Goal: Task Accomplishment & Management: Complete application form

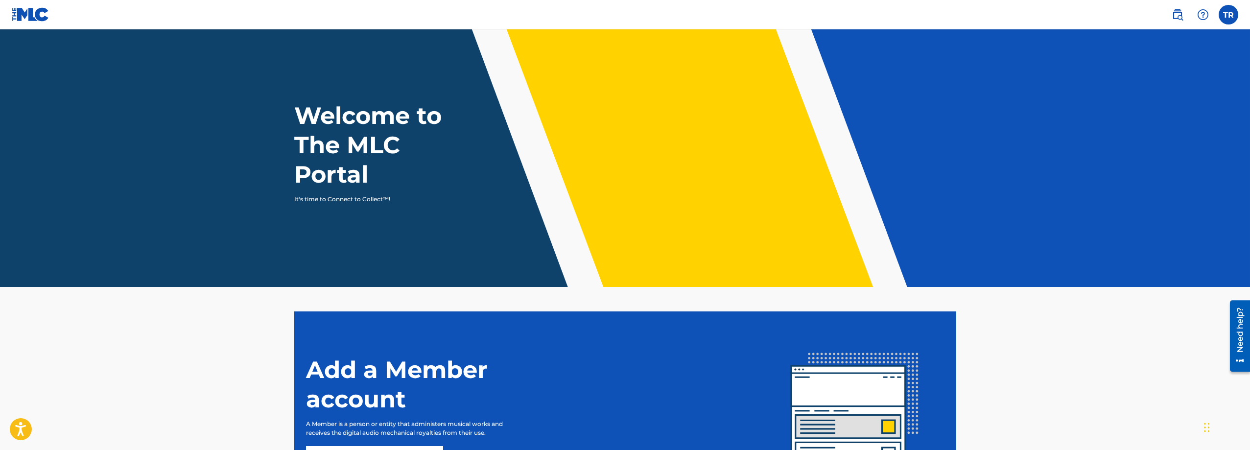
click at [18, 16] on img at bounding box center [31, 14] width 38 height 14
click at [1226, 14] on label at bounding box center [1228, 15] width 20 height 20
click at [1228, 15] on input "TR [PERSON_NAME] [EMAIL_ADDRESS][DOMAIN_NAME] Notification Preferences Profile …" at bounding box center [1228, 15] width 0 height 0
click at [1230, 18] on div "TR TR [PERSON_NAME] [EMAIL_ADDRESS][DOMAIN_NAME] Notification Preferences Profi…" at bounding box center [1228, 15] width 20 height 20
click at [1231, 14] on label at bounding box center [1228, 15] width 20 height 20
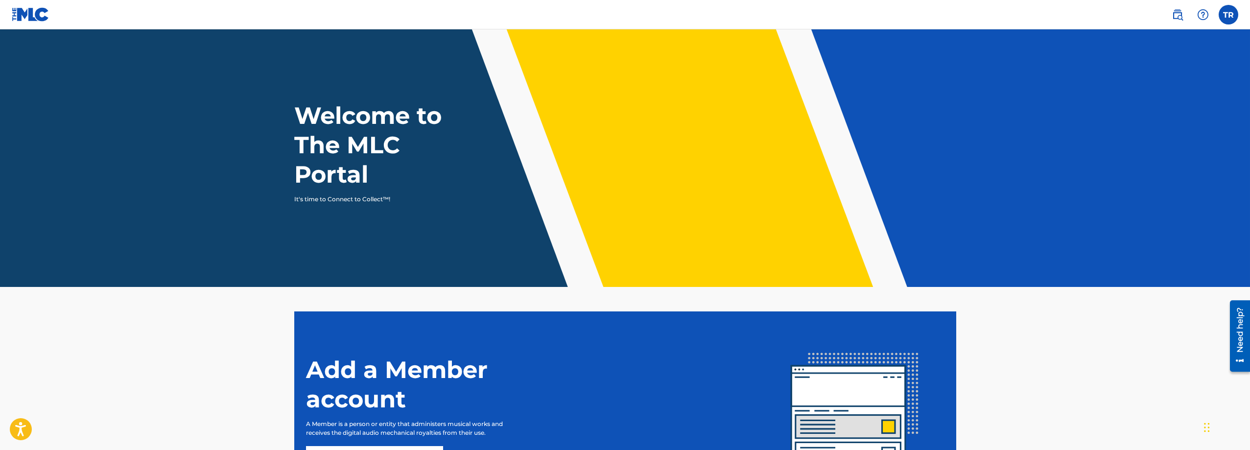
click at [1228, 15] on input "TR [PERSON_NAME] [EMAIL_ADDRESS][DOMAIN_NAME] Notification Preferences Profile …" at bounding box center [1228, 15] width 0 height 0
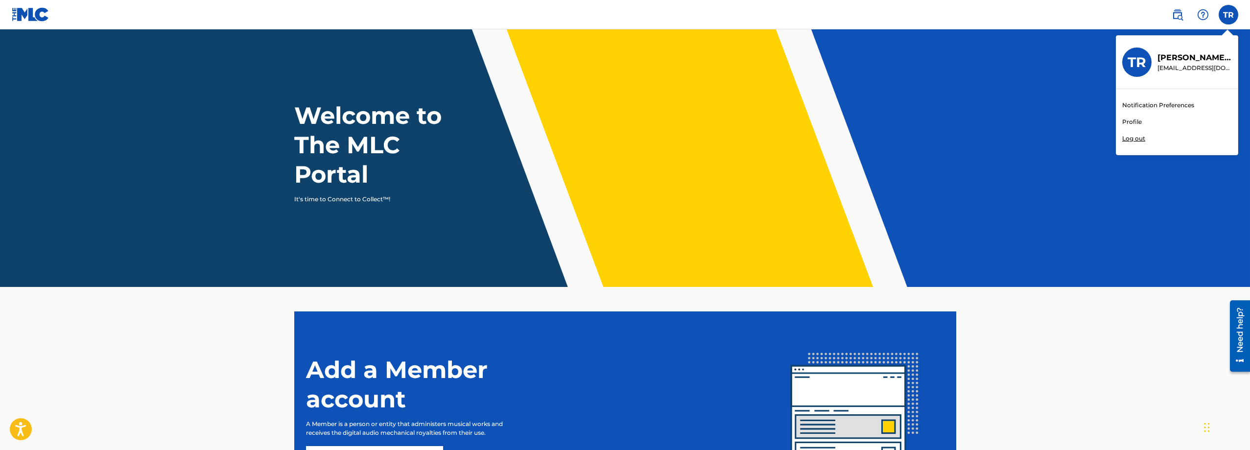
click at [1137, 123] on link "Profile" at bounding box center [1132, 121] width 20 height 9
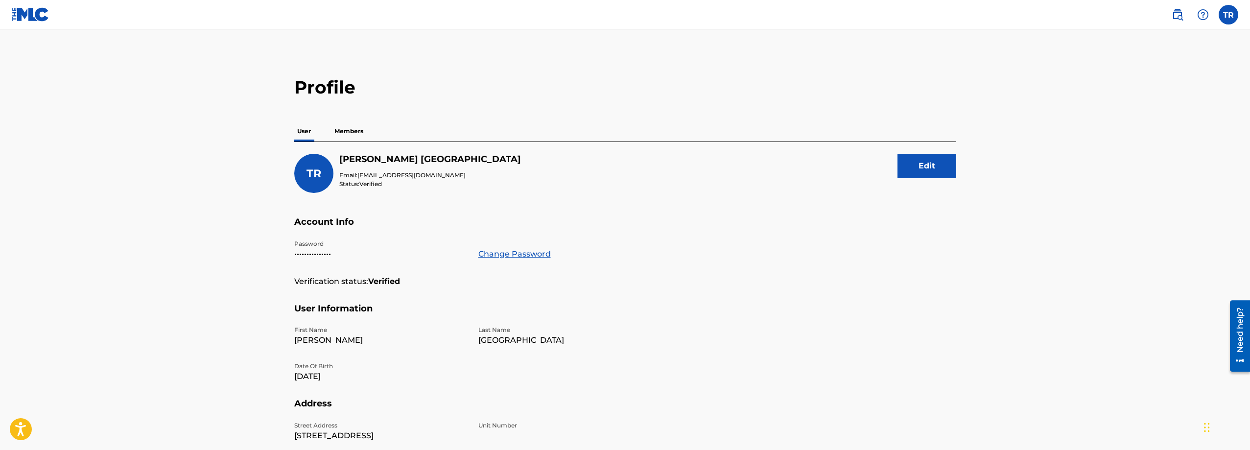
click at [349, 131] on p "Members" at bounding box center [348, 131] width 35 height 21
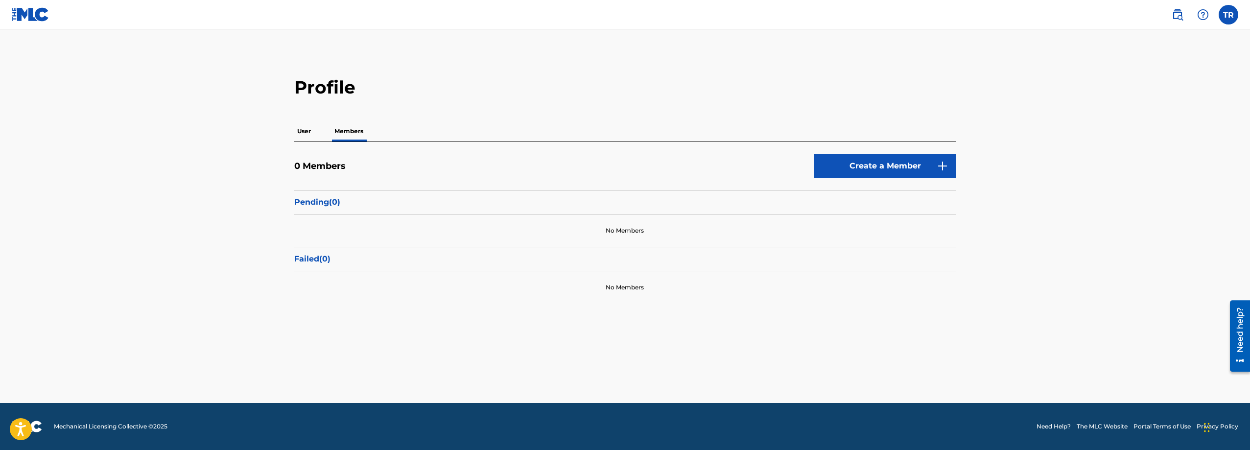
click at [852, 164] on link "Create a Member" at bounding box center [885, 166] width 142 height 24
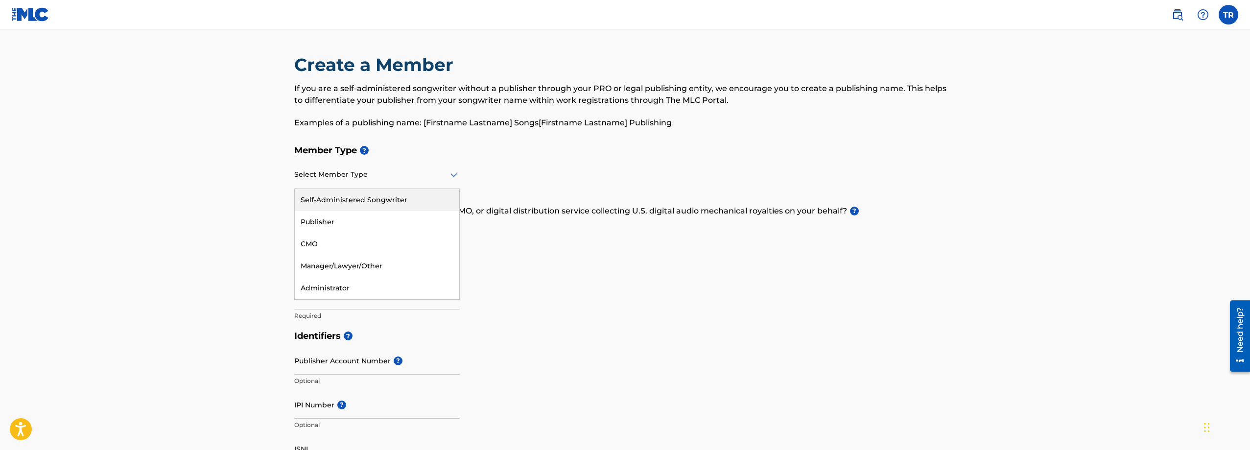
click at [425, 177] on div at bounding box center [376, 174] width 165 height 12
click at [378, 228] on div "Publisher" at bounding box center [377, 222] width 164 height 22
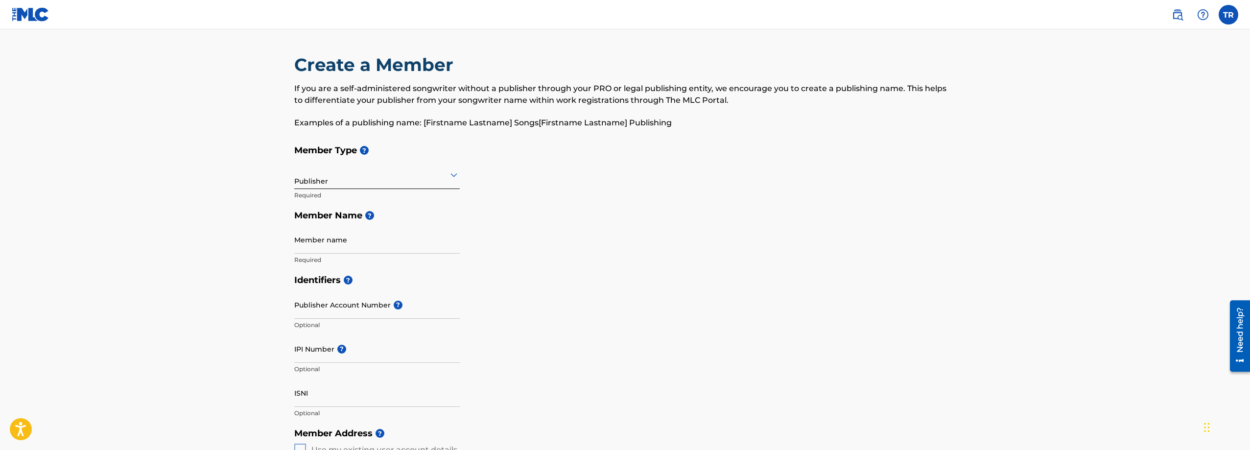
click at [353, 249] on input "Member name" at bounding box center [376, 240] width 165 height 28
type input "RSoundsMusic"
click at [583, 303] on div "Identifiers ? Publisher Account Number ? Optional IPI Number ? Optional ISNI Op…" at bounding box center [625, 346] width 662 height 153
click at [351, 312] on input "Publisher Account Number ?" at bounding box center [376, 305] width 165 height 28
paste input "1308329071"
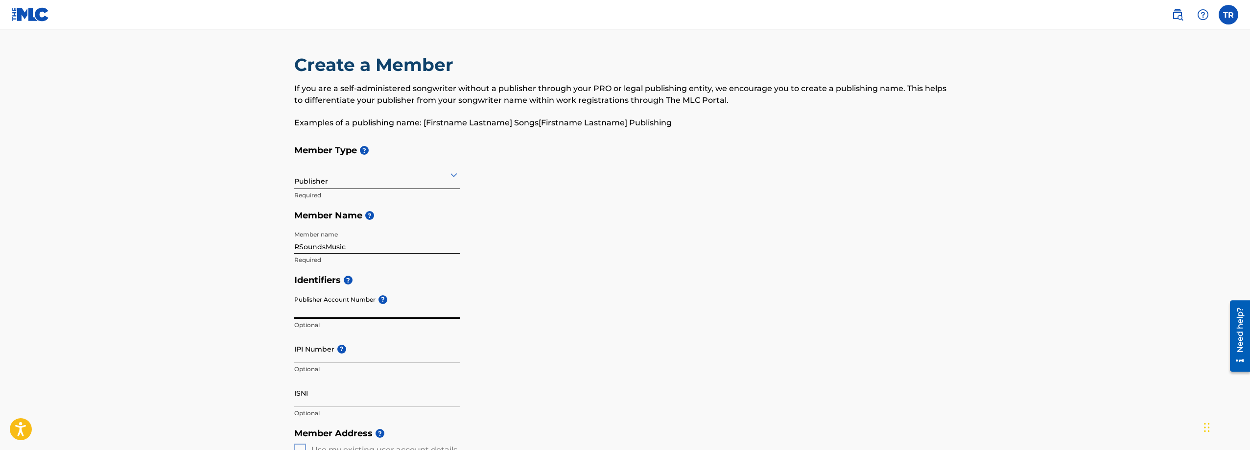
type input "1308329071"
click at [354, 356] on input "IPI Number ?" at bounding box center [376, 349] width 165 height 28
paste input "1308329071"
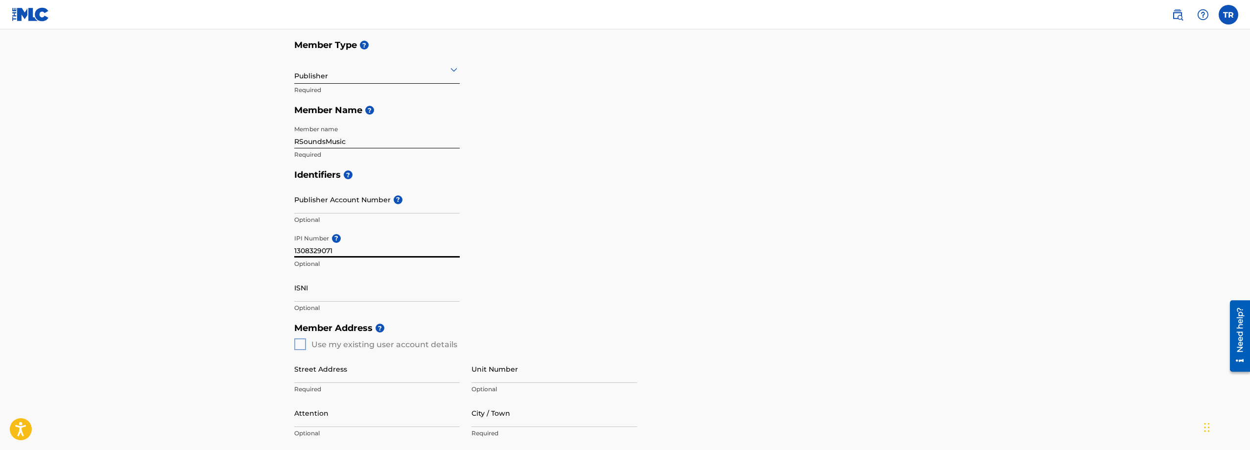
scroll to position [163, 0]
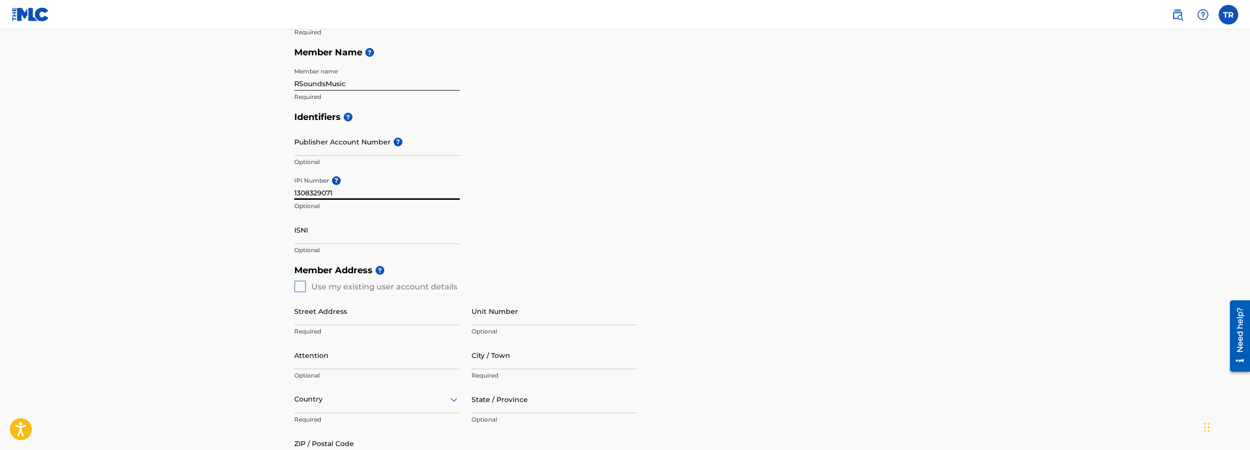
type input "1308329071"
click at [316, 151] on input "Publisher Account Number ?" at bounding box center [376, 142] width 165 height 28
paste input "7950557"
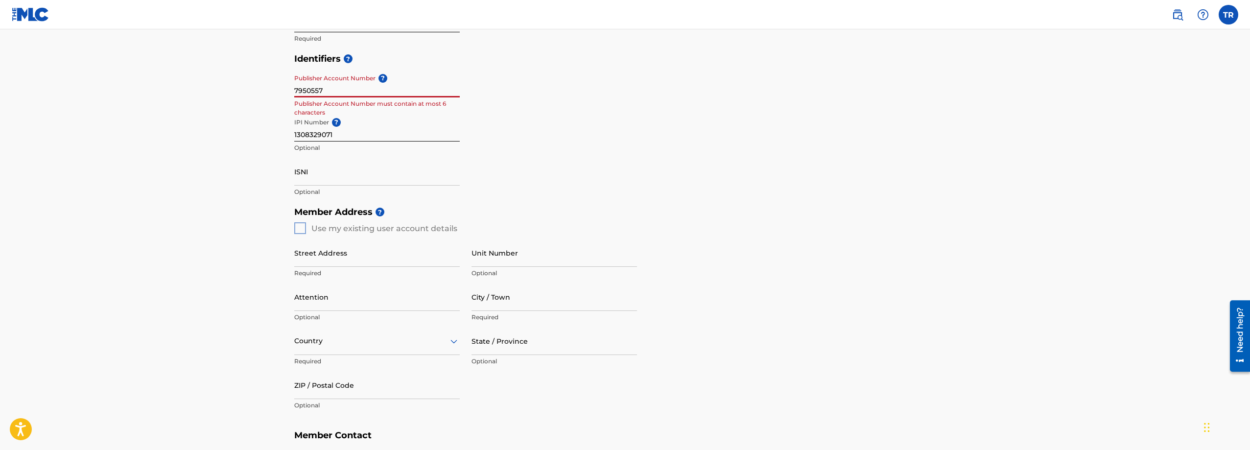
scroll to position [245, 0]
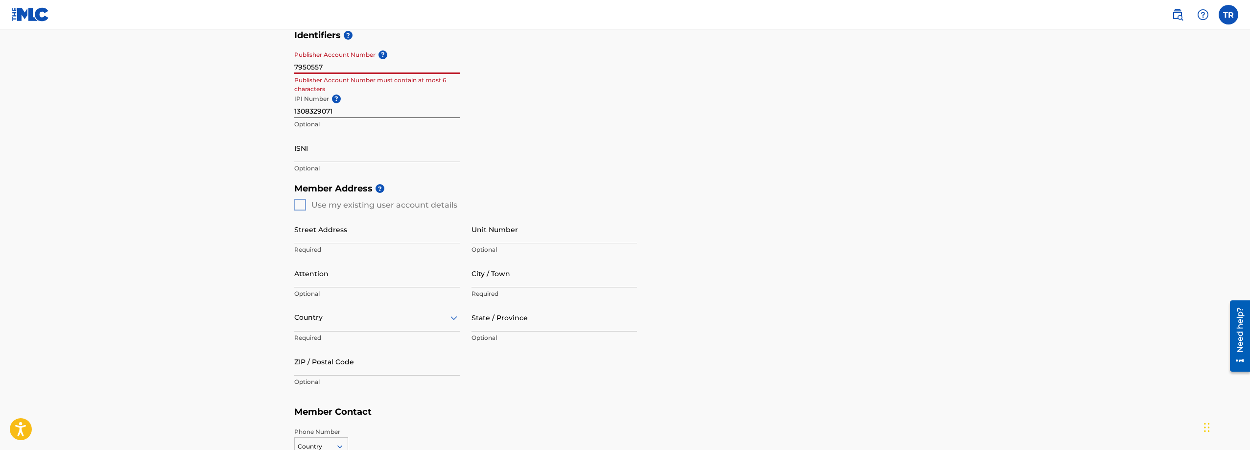
type input "7950557"
click at [299, 207] on div "Member Address ? Use my existing user account details Street Address Required U…" at bounding box center [625, 290] width 662 height 224
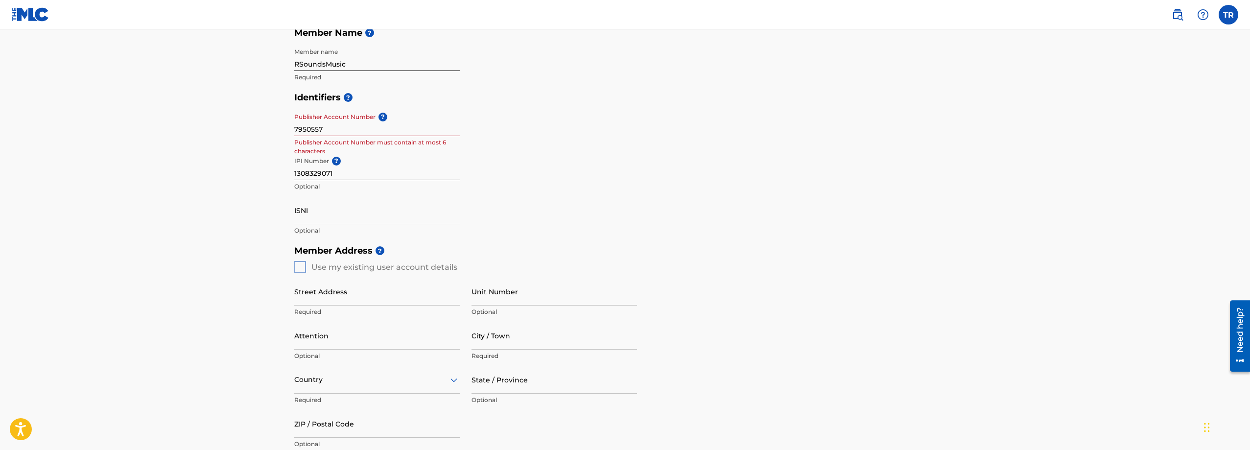
scroll to position [163, 0]
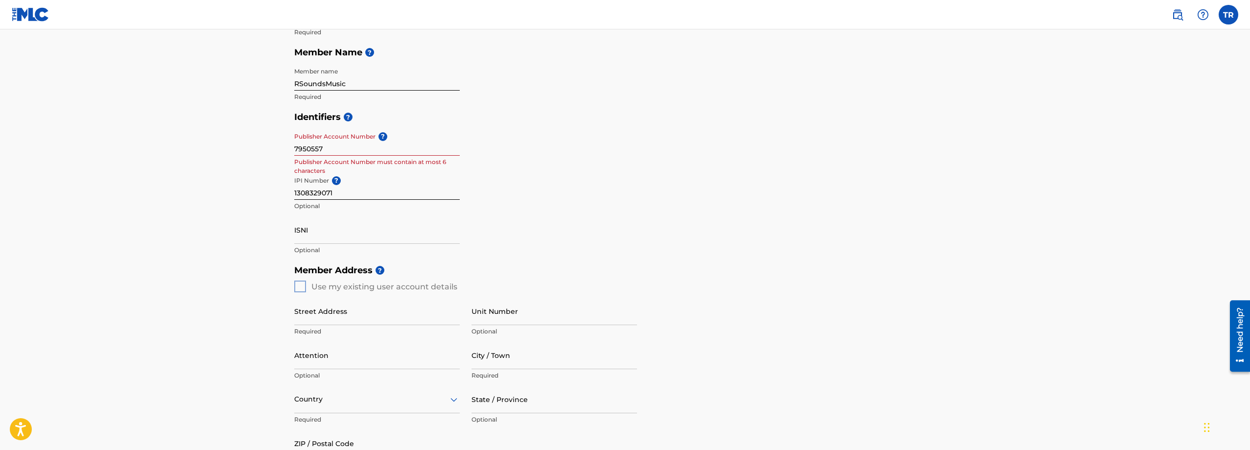
click at [302, 285] on div "Member Address ? Use my existing user account details Street Address Required U…" at bounding box center [625, 372] width 662 height 224
drag, startPoint x: 340, startPoint y: 192, endPoint x: 287, endPoint y: 188, distance: 52.5
click at [287, 188] on div "Create a Member If you are a self-administered songwriter without a publisher t…" at bounding box center [624, 253] width 685 height 725
drag, startPoint x: 329, startPoint y: 147, endPoint x: 294, endPoint y: 149, distance: 35.8
click at [294, 149] on input "7950557" at bounding box center [376, 142] width 165 height 28
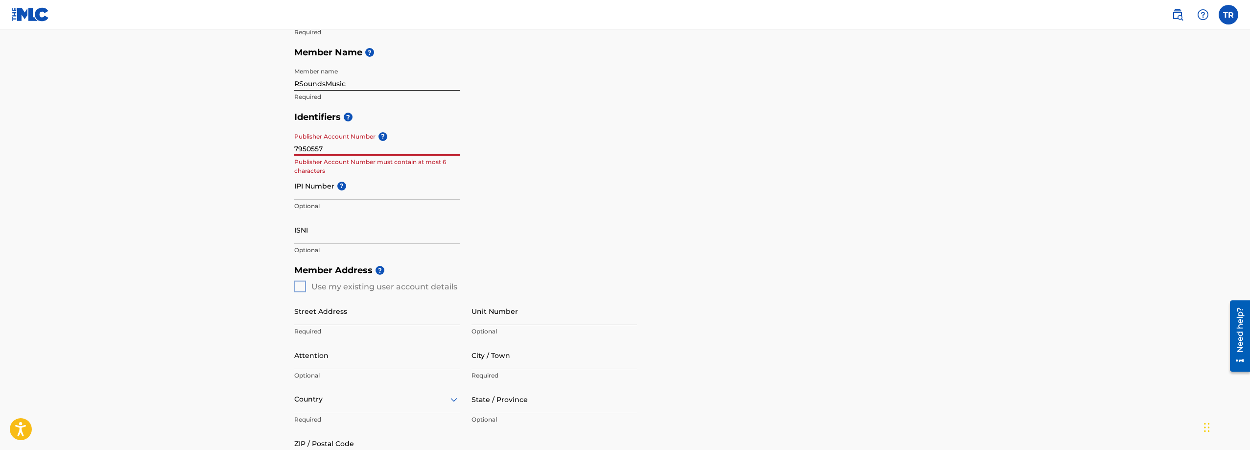
paste input "1308329071"
type input "1308329071"
click at [521, 183] on div "Identifiers ? Publisher Account Number ? 1308329071 Publisher Account Number mu…" at bounding box center [625, 183] width 662 height 153
drag, startPoint x: 341, startPoint y: 149, endPoint x: 274, endPoint y: 152, distance: 67.6
click at [277, 151] on main "Create a Member If you are a self-administered songwriter without a publisher t…" at bounding box center [625, 277] width 1250 height 823
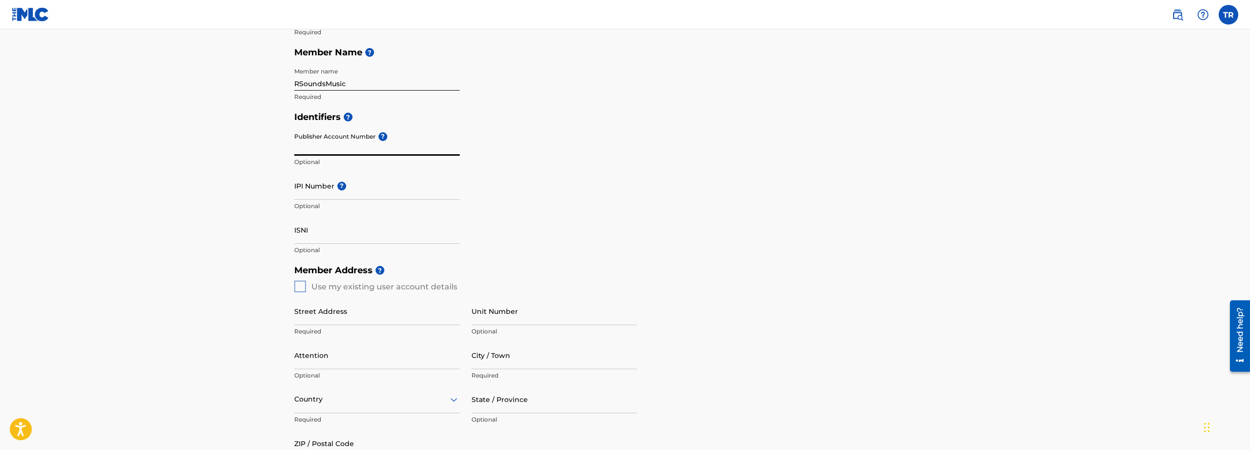
paste input "1308329071"
type input "1308329071"
drag, startPoint x: 342, startPoint y: 150, endPoint x: 246, endPoint y: 150, distance: 95.9
click at [249, 151] on main "Create a Member If you are a self-administered songwriter without a publisher t…" at bounding box center [625, 277] width 1250 height 823
click at [307, 191] on input "IPI Number ?" at bounding box center [376, 186] width 165 height 28
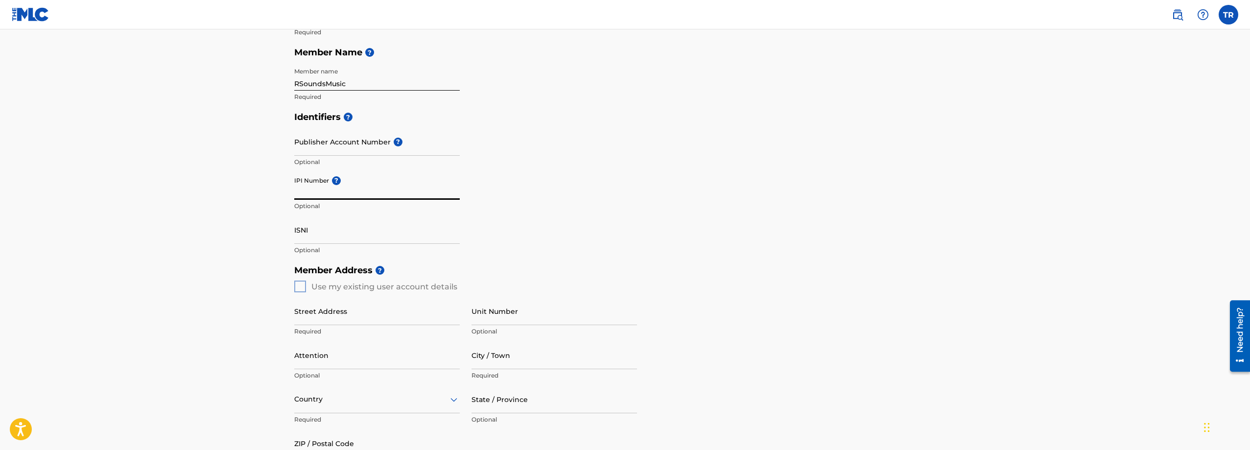
paste input "1308329071"
type input "1308329071"
click at [524, 220] on div "Identifiers ? Publisher Account Number ? Optional IPI Number ? 1308329071 Optio…" at bounding box center [625, 183] width 662 height 153
click at [302, 287] on div "Member Address ? Use my existing user account details Street Address Required U…" at bounding box center [625, 372] width 662 height 224
click at [298, 289] on div "Member Address ? Use my existing user account details Street Address Required U…" at bounding box center [625, 372] width 662 height 224
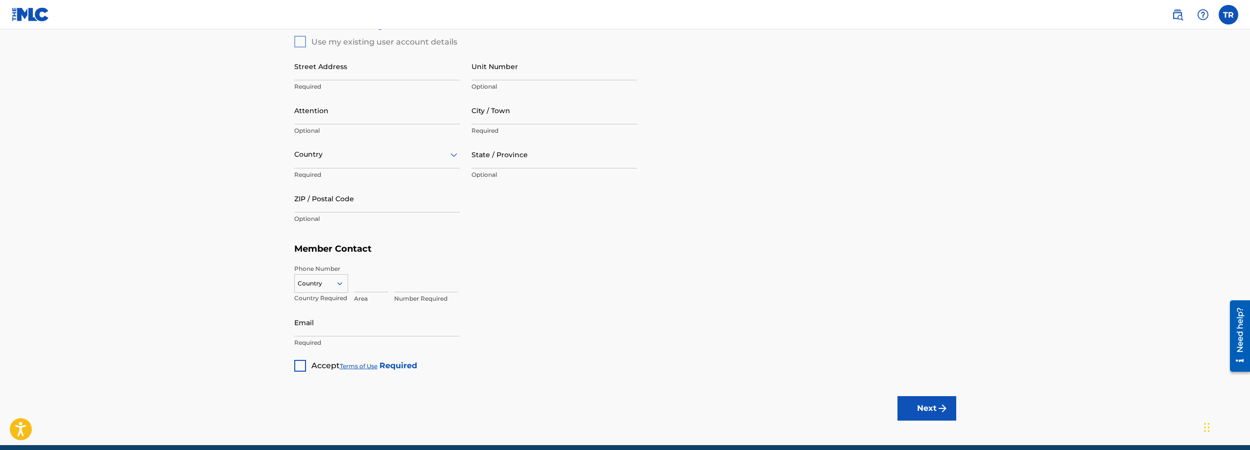
scroll to position [245, 0]
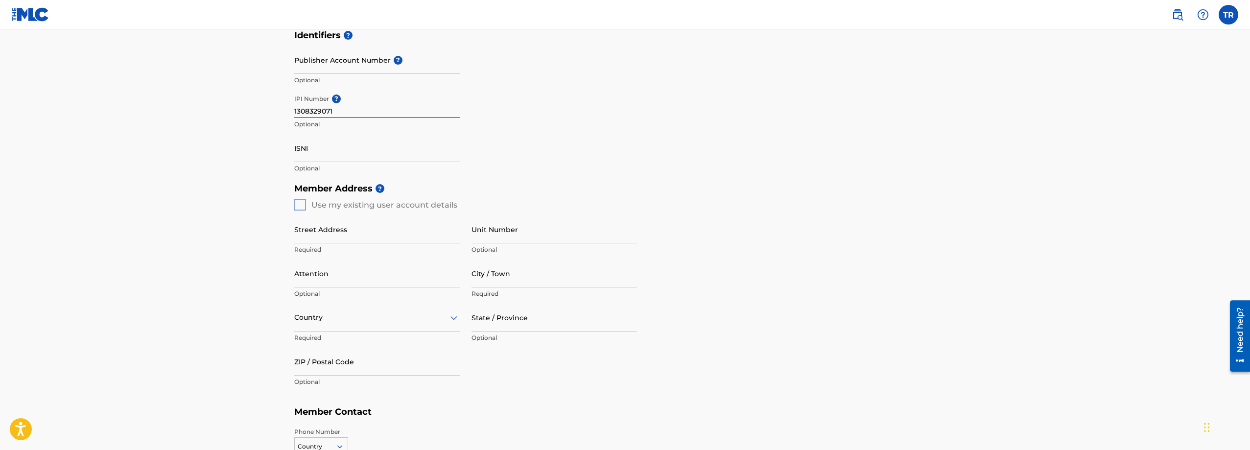
click at [309, 245] on div "Street Address Required" at bounding box center [376, 237] width 165 height 44
click at [313, 239] on input "Street Address" at bounding box center [376, 229] width 165 height 28
click at [301, 204] on div "Member Address ? Use my existing user account details Street Address Required U…" at bounding box center [625, 290] width 662 height 224
click at [301, 207] on div "Member Address ? Use my existing user account details Street Address Required U…" at bounding box center [625, 290] width 662 height 224
click at [320, 238] on input "Street Address" at bounding box center [376, 229] width 165 height 28
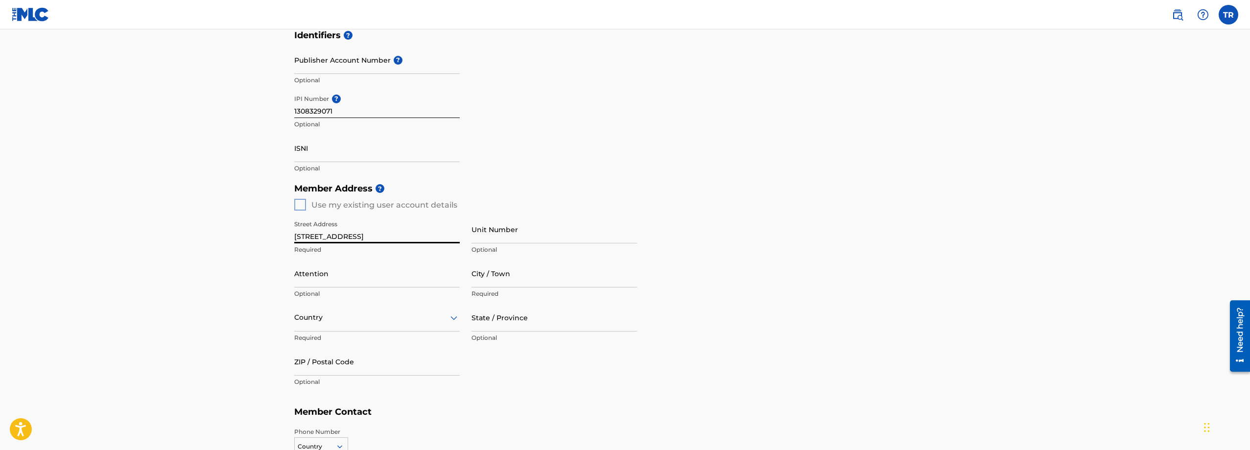
type input "[STREET_ADDRESS]"
click at [493, 280] on input "City / Town" at bounding box center [553, 273] width 165 height 28
type input "Saint [PERSON_NAME]"
click at [408, 327] on div "Country" at bounding box center [376, 317] width 165 height 28
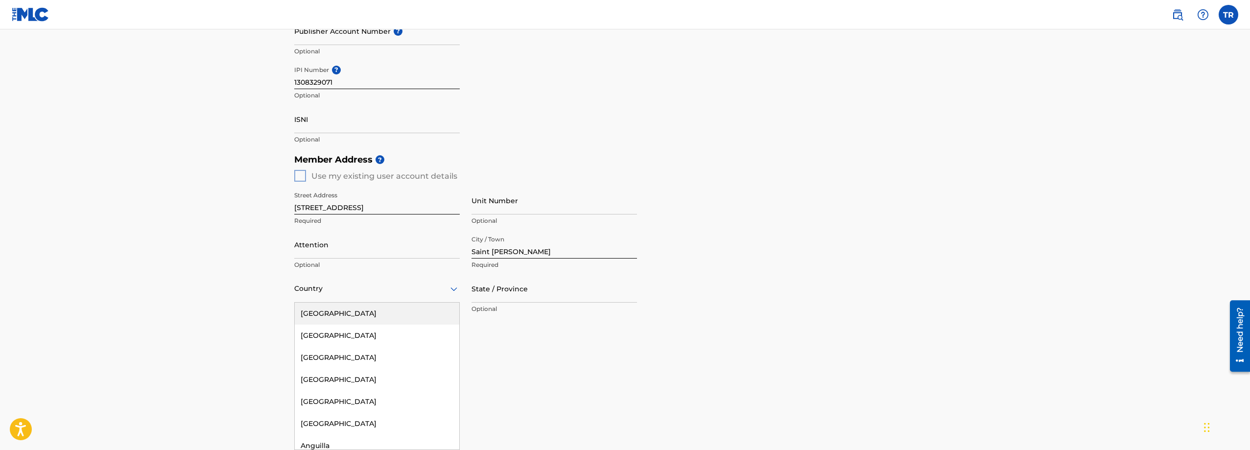
click at [380, 311] on div "[GEOGRAPHIC_DATA]" at bounding box center [377, 314] width 164 height 22
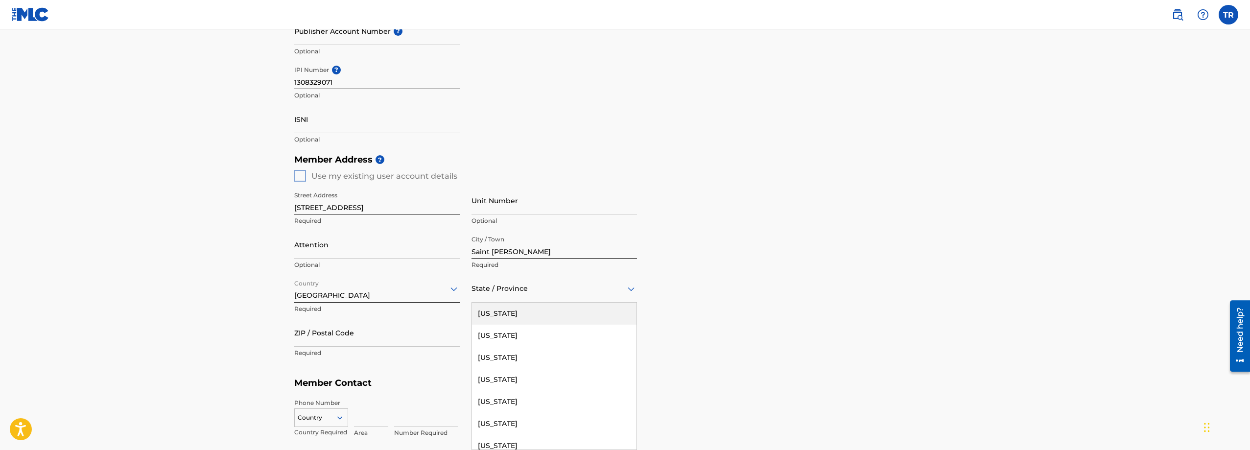
click at [512, 292] on div at bounding box center [553, 288] width 165 height 12
type input "m"
click at [511, 374] on div "[US_STATE]" at bounding box center [554, 371] width 164 height 22
click at [388, 336] on input "ZIP / Postal Code" at bounding box center [376, 333] width 165 height 28
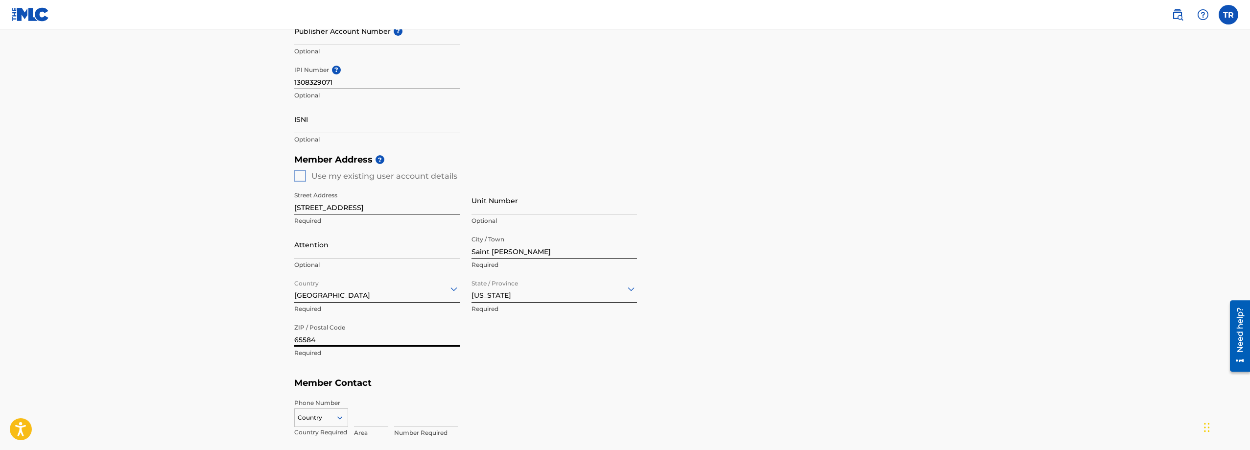
type input "65584"
click at [469, 366] on div "Street Address [STREET_ADDRESS] Required Unit Number Optional Attention Optiona…" at bounding box center [465, 275] width 343 height 186
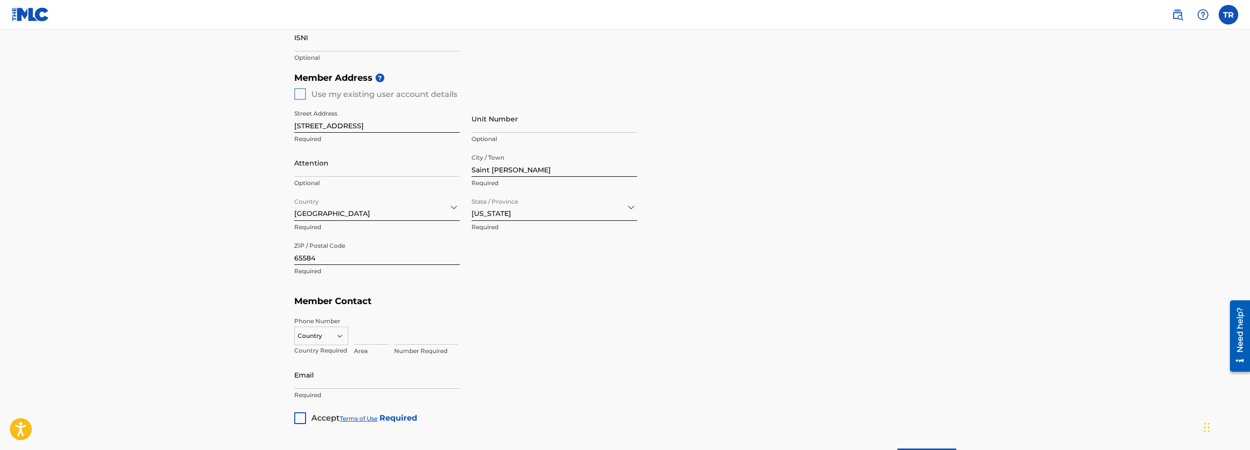
scroll to position [394, 0]
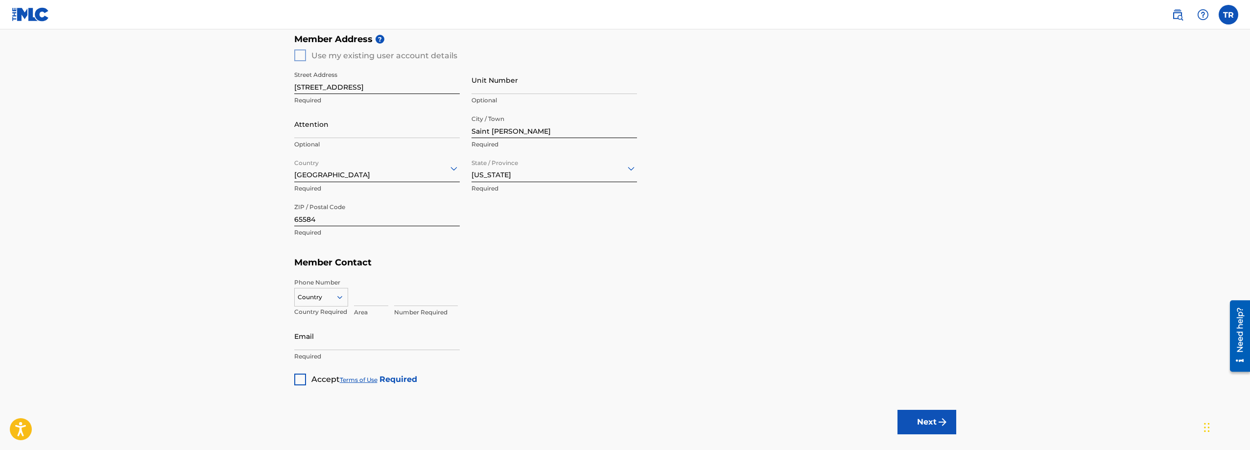
click at [341, 303] on div "Country" at bounding box center [321, 295] width 54 height 15
click at [327, 316] on div "US, [GEOGRAPHIC_DATA] +1" at bounding box center [321, 322] width 53 height 38
click at [371, 300] on input at bounding box center [371, 292] width 34 height 28
type input "901"
click at [400, 298] on input at bounding box center [426, 292] width 64 height 28
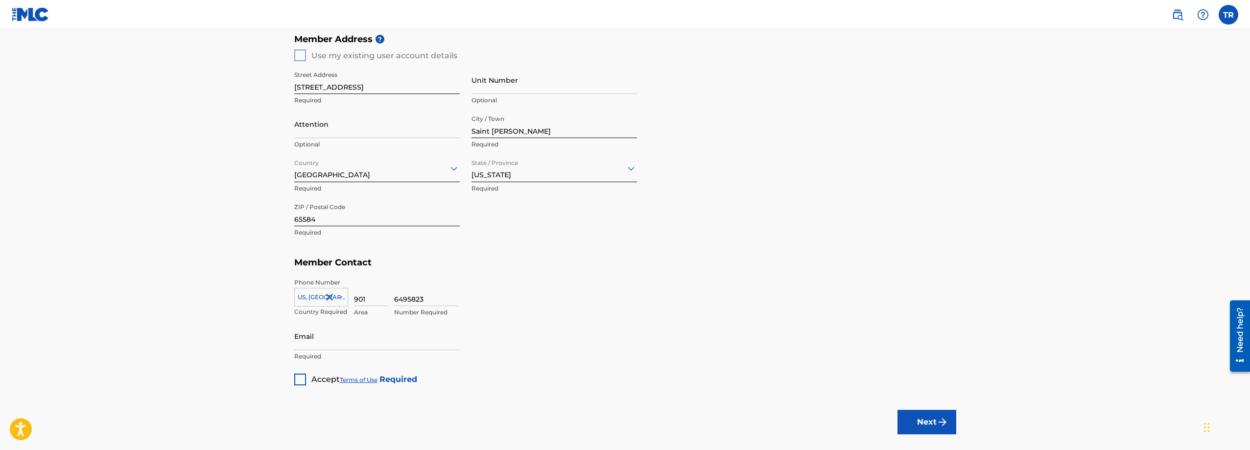
type input "6495823"
click at [366, 341] on input "Email" at bounding box center [376, 336] width 165 height 28
type input "[EMAIL_ADDRESS][DOMAIN_NAME]"
click at [298, 383] on div at bounding box center [300, 379] width 12 height 12
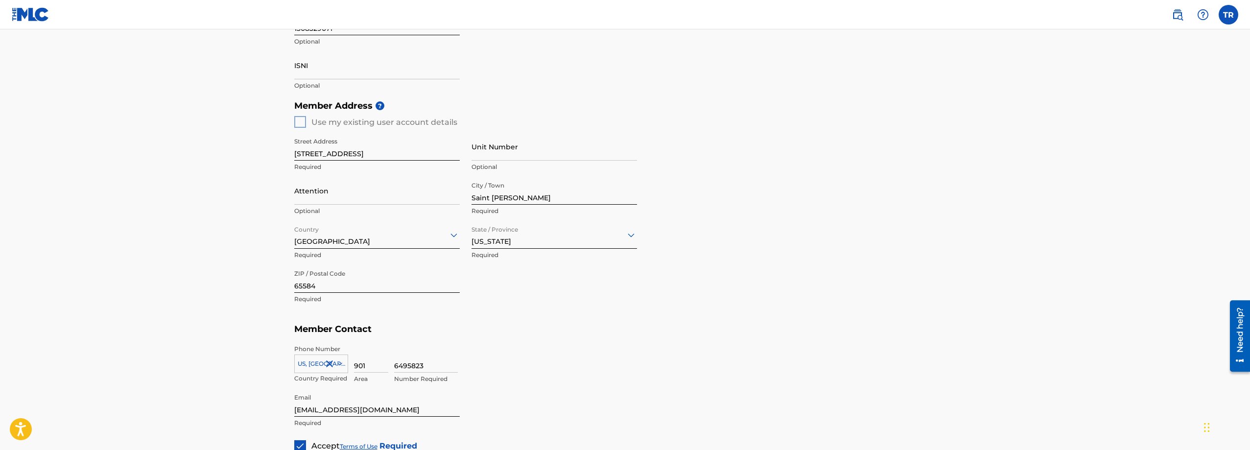
scroll to position [408, 0]
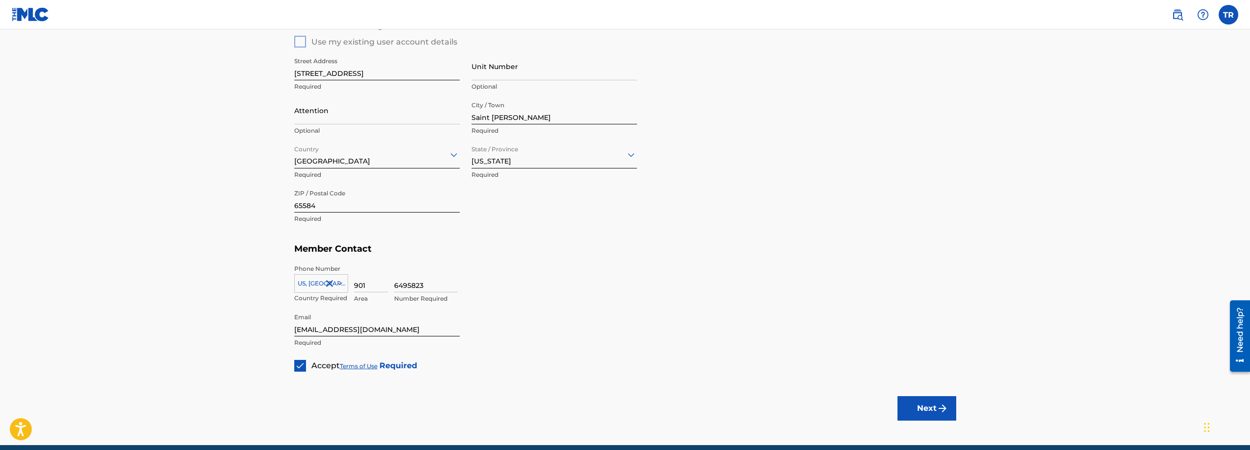
click at [908, 405] on button "Next" at bounding box center [926, 408] width 59 height 24
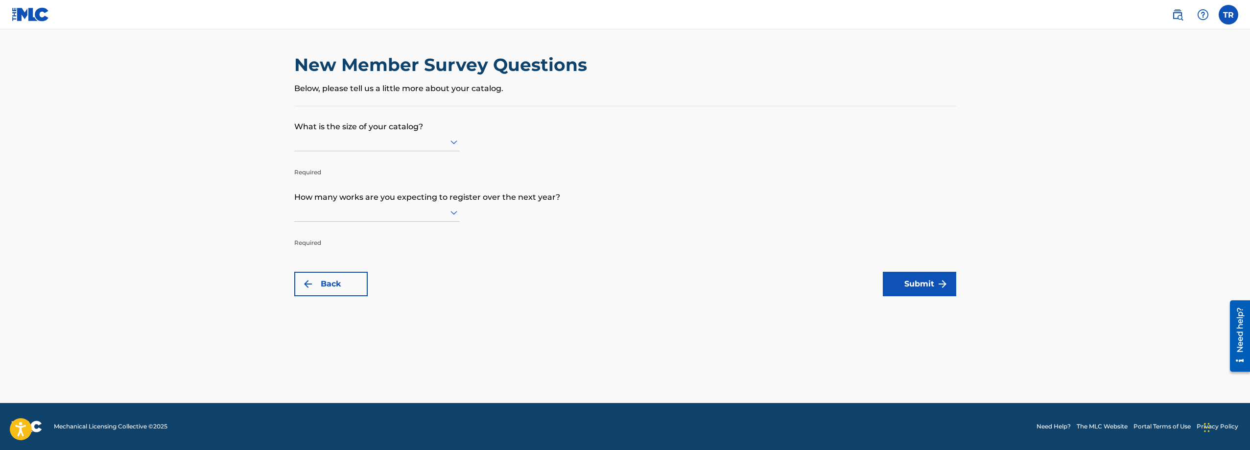
click at [423, 141] on div at bounding box center [376, 142] width 165 height 12
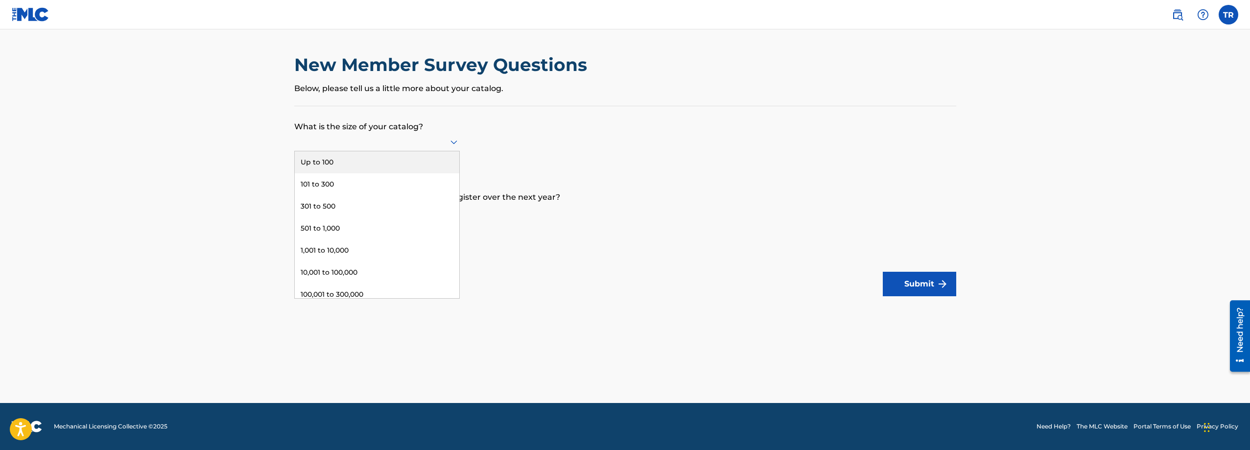
click at [368, 166] on div "Up to 100" at bounding box center [377, 162] width 164 height 22
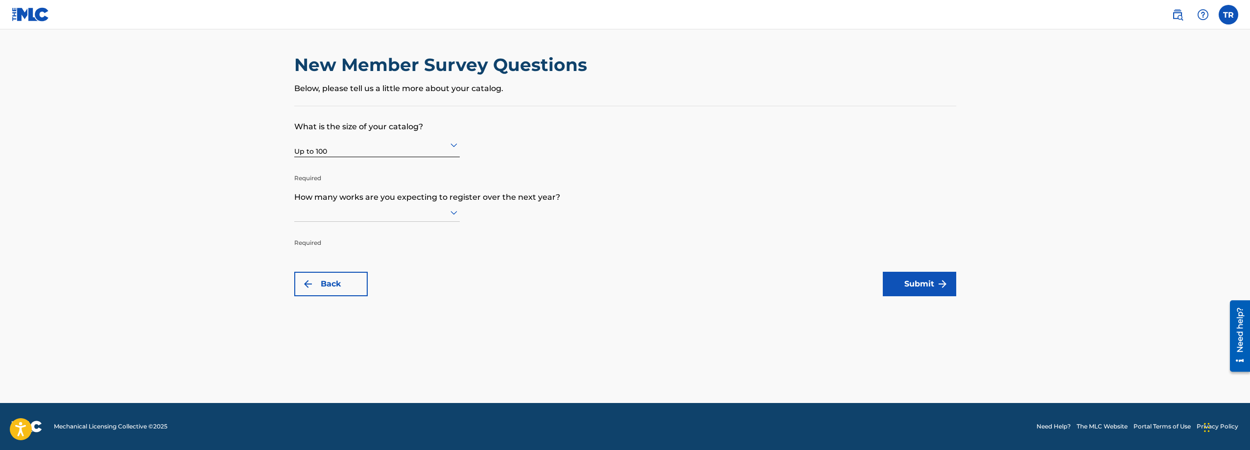
click at [380, 213] on div at bounding box center [376, 212] width 165 height 12
click at [339, 236] on div "Up to 100" at bounding box center [377, 233] width 164 height 22
click at [383, 217] on div at bounding box center [376, 215] width 165 height 12
click at [583, 223] on form "What is the size of your catalog? Up to 100 Required How many works are you exp…" at bounding box center [625, 201] width 662 height 190
click at [933, 282] on button "Submit" at bounding box center [919, 284] width 73 height 24
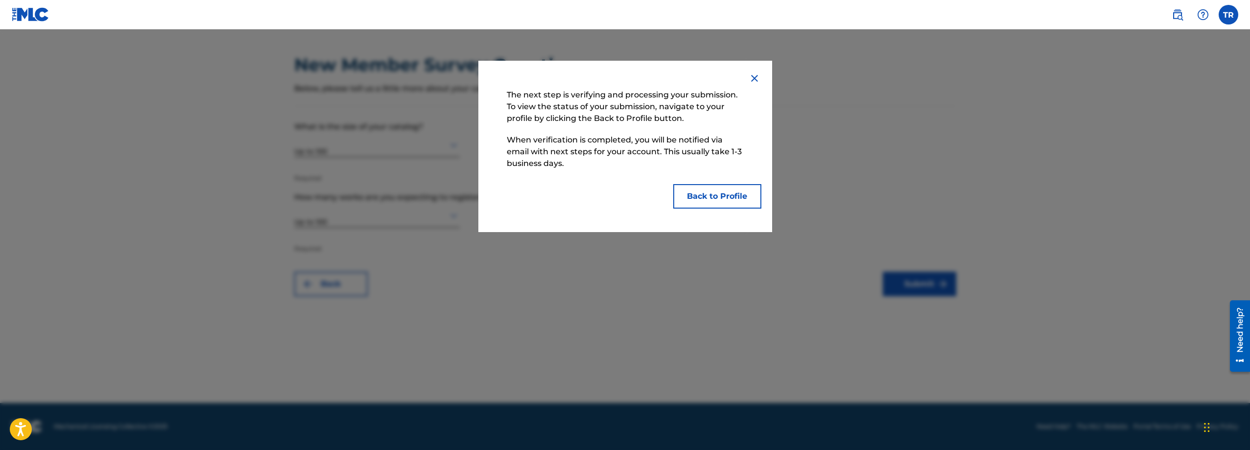
click at [733, 197] on button "Back to Profile" at bounding box center [717, 196] width 88 height 24
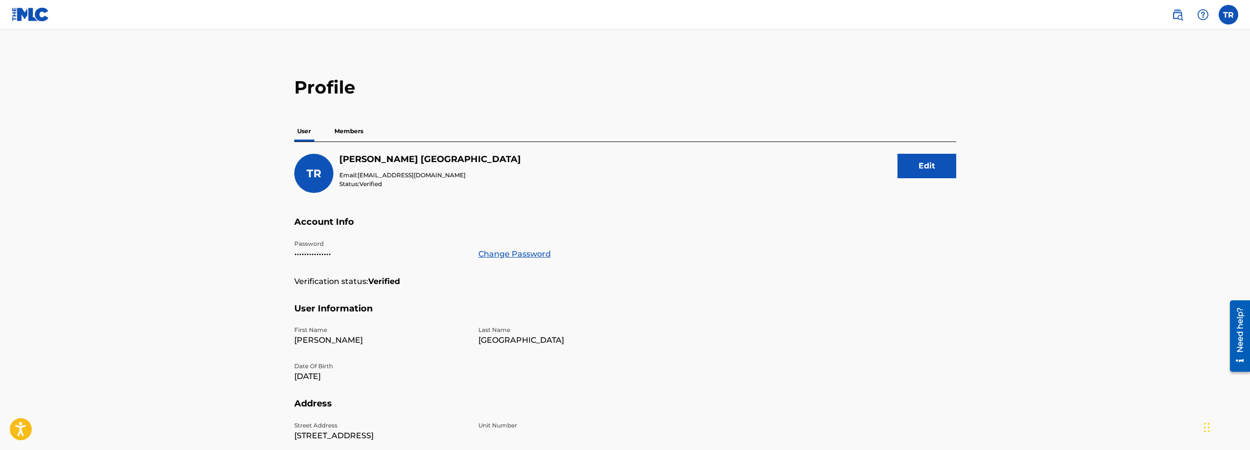
click at [27, 18] on img at bounding box center [31, 14] width 38 height 14
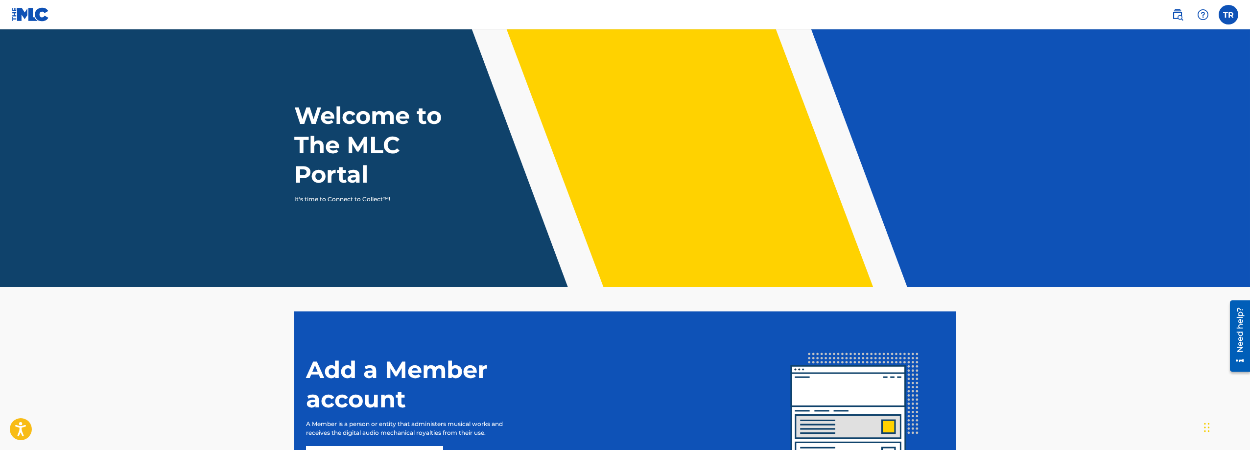
click at [1245, 14] on nav "TR TR [PERSON_NAME] [EMAIL_ADDRESS][DOMAIN_NAME] Notification Preferences Profi…" at bounding box center [625, 14] width 1250 height 29
click at [1231, 19] on label at bounding box center [1228, 15] width 20 height 20
click at [1228, 15] on input "TR [PERSON_NAME] [EMAIL_ADDRESS][DOMAIN_NAME] Notification Preferences Profile …" at bounding box center [1228, 15] width 0 height 0
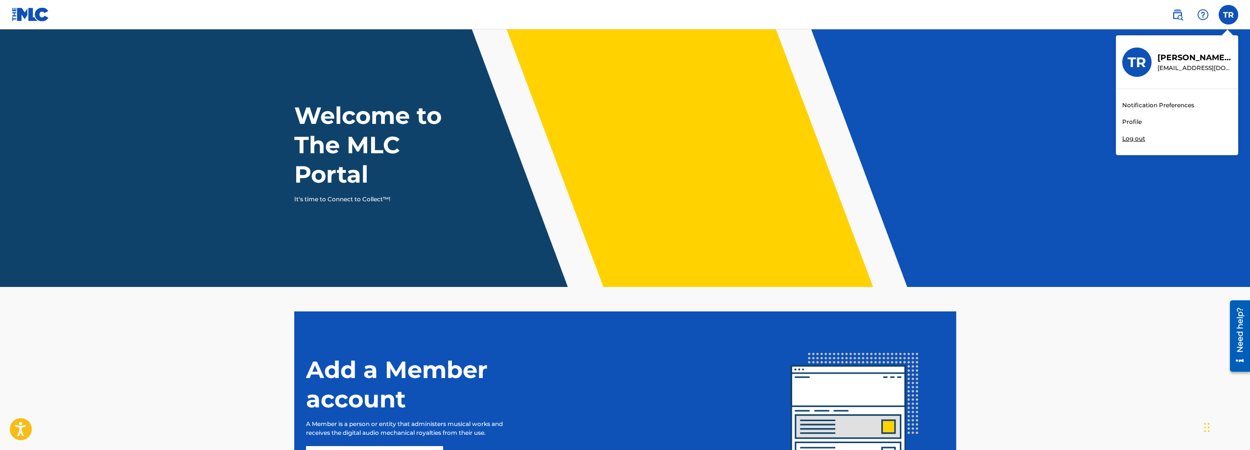
click at [1136, 124] on link "Profile" at bounding box center [1132, 121] width 20 height 9
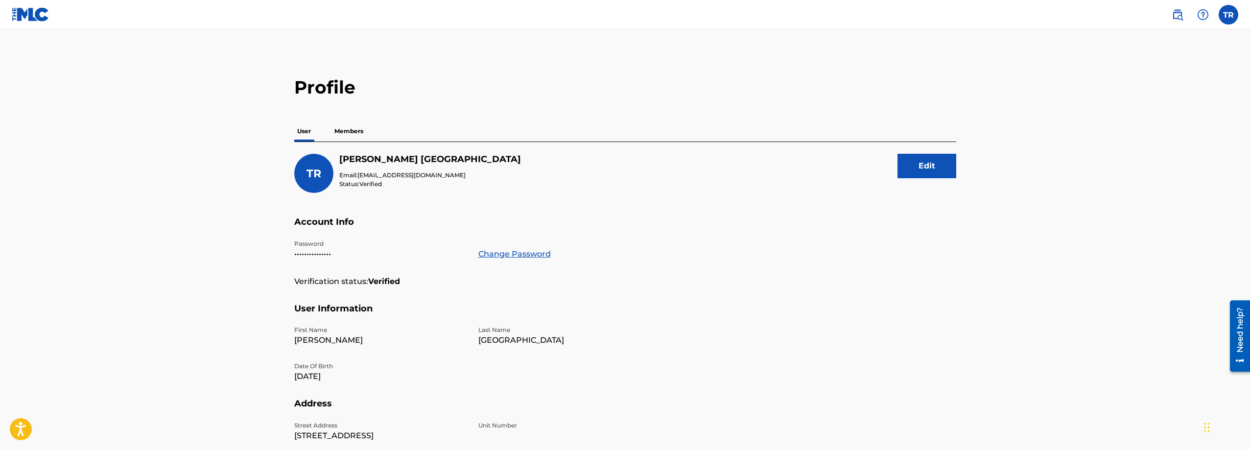
click at [356, 138] on p "Members" at bounding box center [348, 131] width 35 height 21
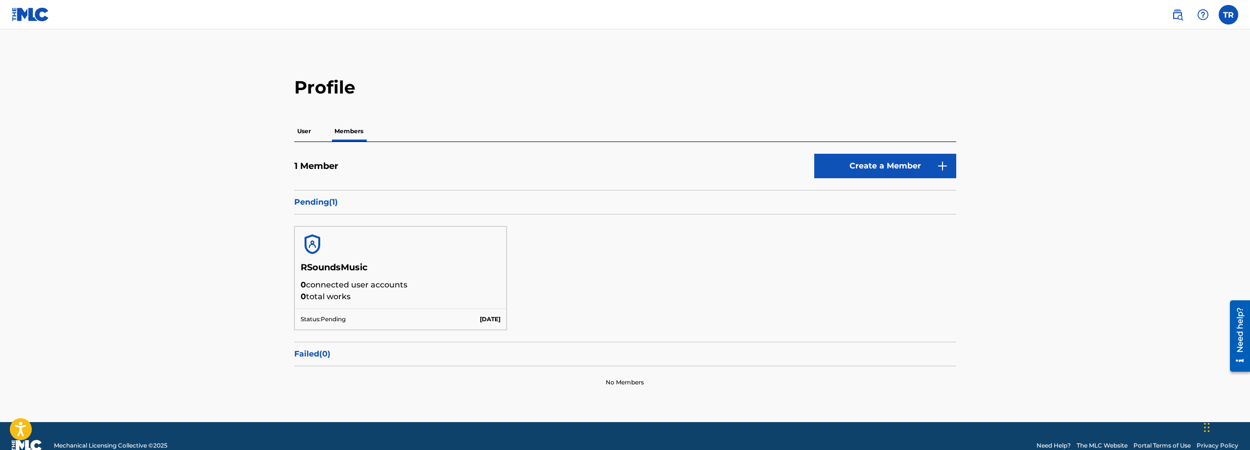
click at [303, 130] on p "User" at bounding box center [304, 131] width 20 height 21
